Goal: Transaction & Acquisition: Purchase product/service

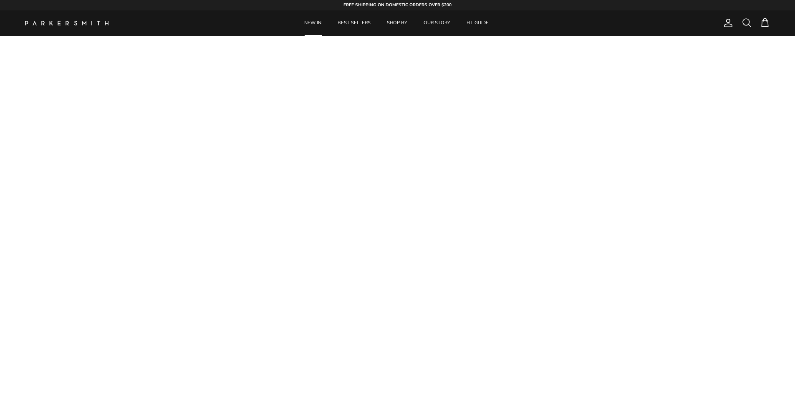
click at [316, 23] on link "NEW IN" at bounding box center [313, 22] width 32 height 25
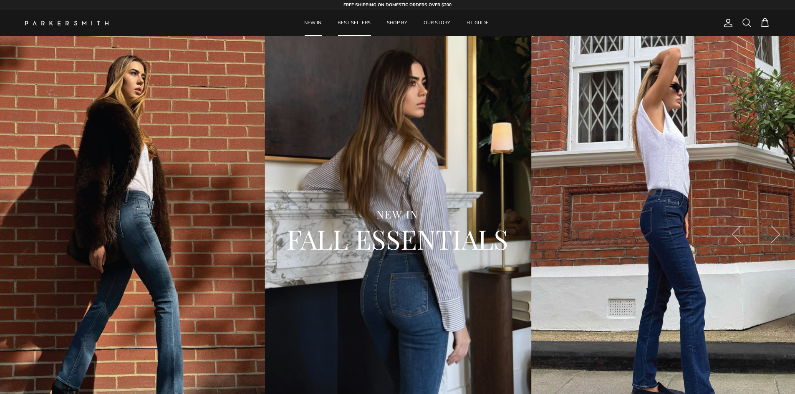
click at [354, 25] on link "BEST SELLERS" at bounding box center [354, 22] width 48 height 25
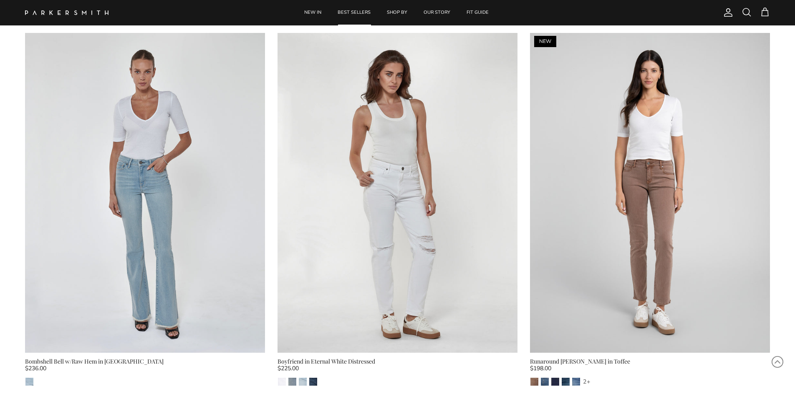
scroll to position [1563, 0]
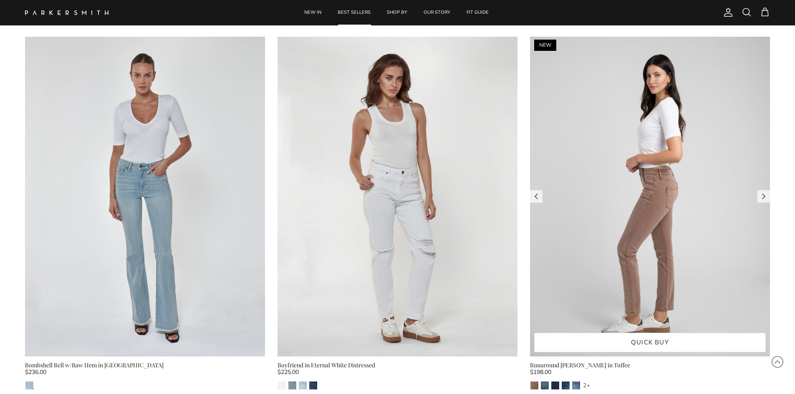
click at [658, 202] on img at bounding box center [650, 197] width 240 height 320
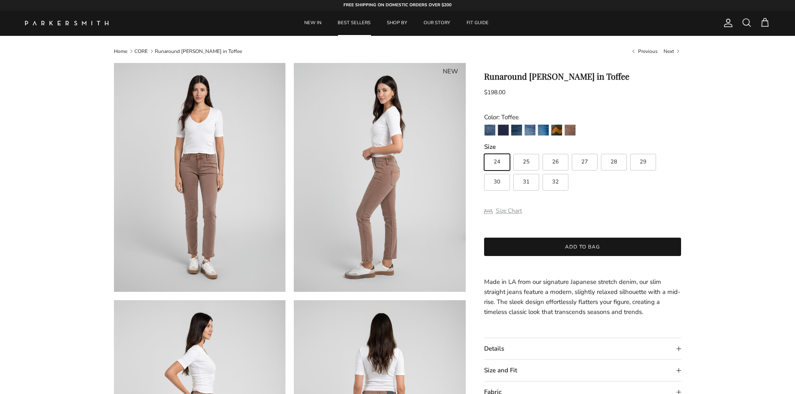
click at [506, 213] on button "Size Chart" at bounding box center [503, 211] width 38 height 16
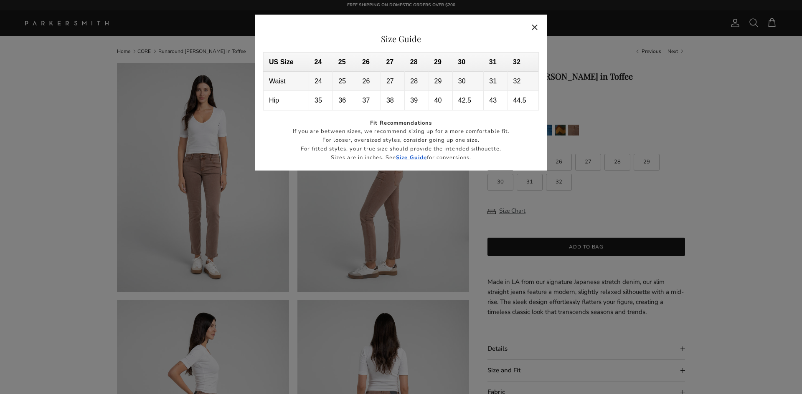
click at [537, 30] on button "Close" at bounding box center [534, 27] width 19 height 19
